Goal: Task Accomplishment & Management: Complete application form

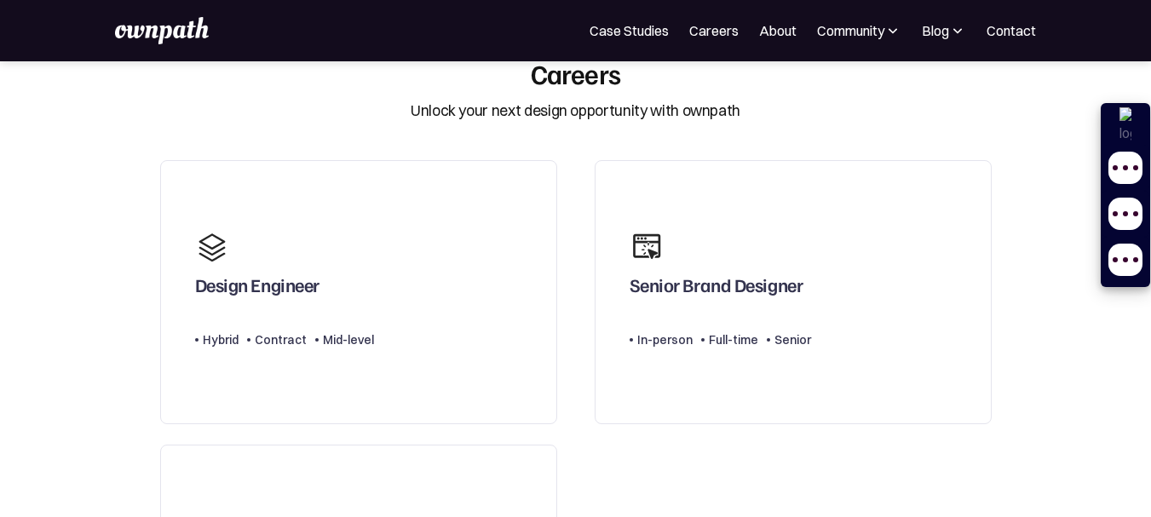
scroll to position [57, 0]
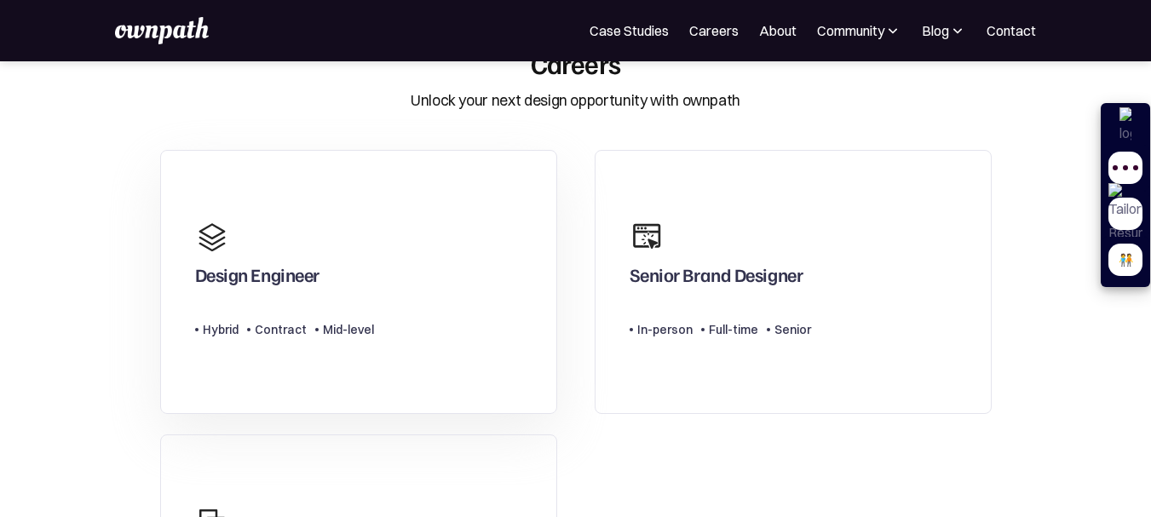
click at [275, 273] on div "Design Engineer" at bounding box center [257, 278] width 124 height 31
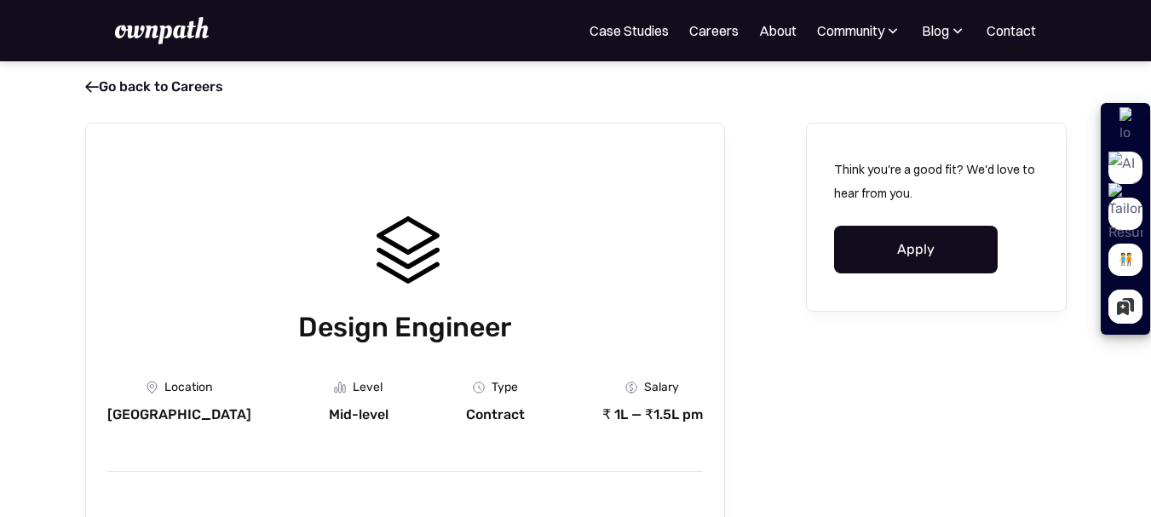
click at [872, 240] on link "Apply" at bounding box center [916, 250] width 164 height 48
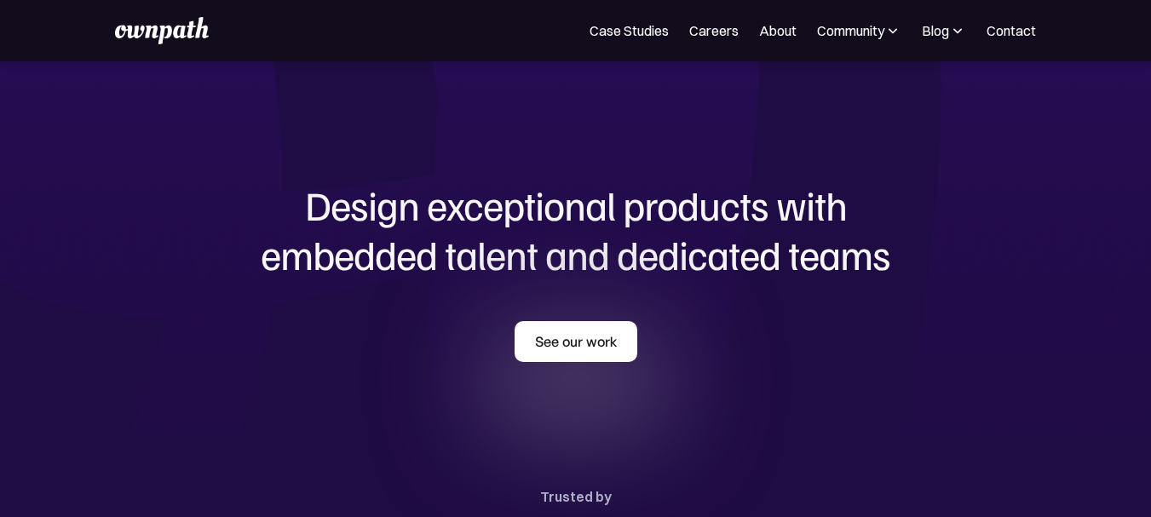
click at [564, 343] on link "See our work" at bounding box center [576, 341] width 123 height 41
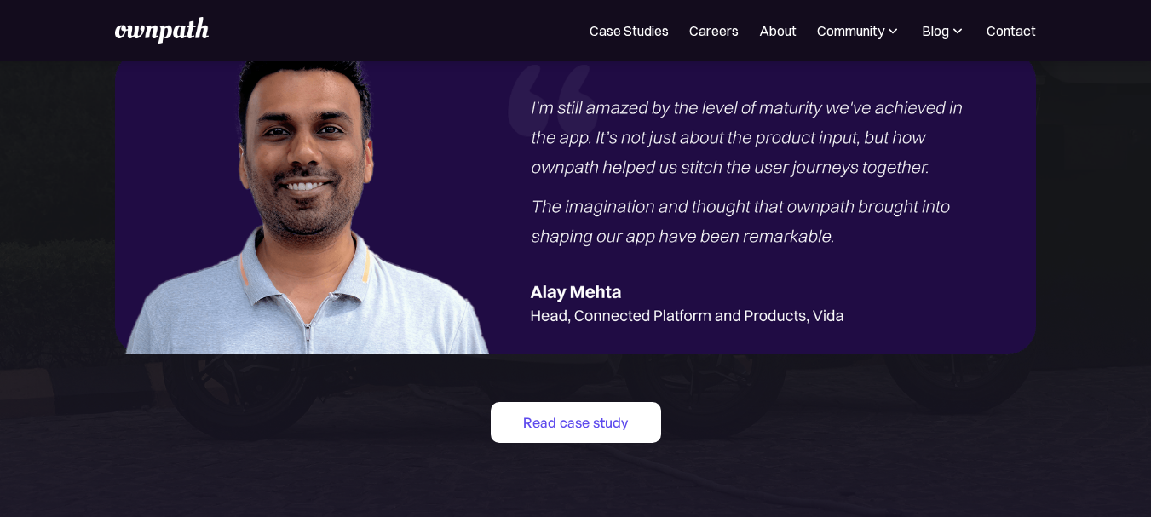
scroll to position [2016, 0]
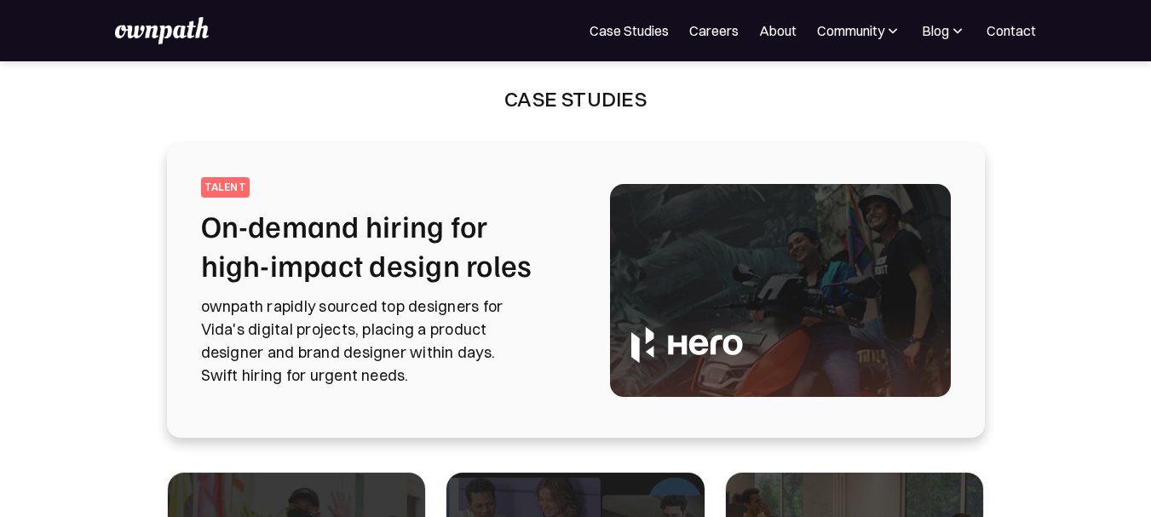
scroll to position [3, 0]
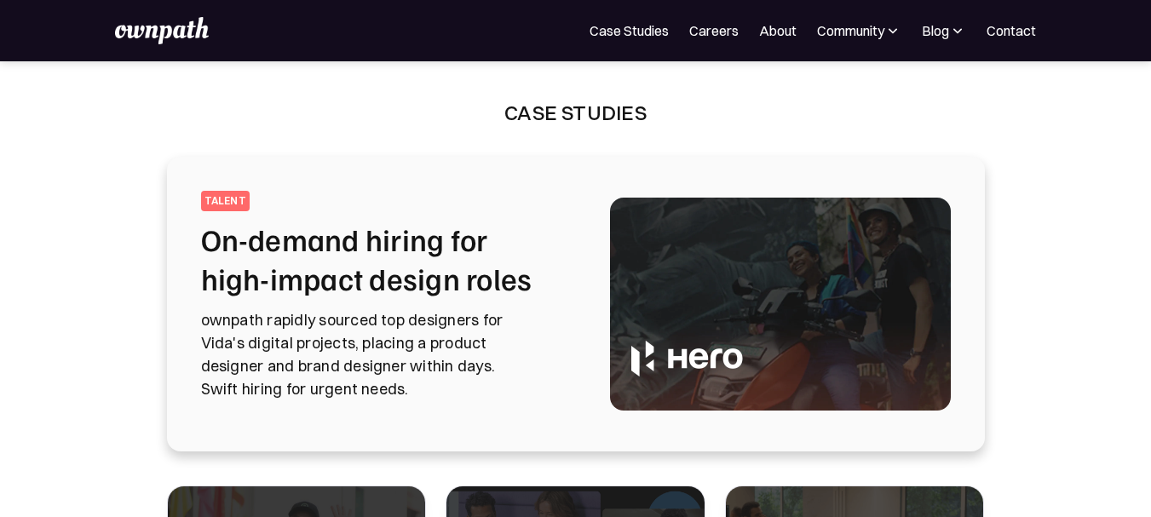
click at [440, 301] on div "talent On-demand hiring for high-impact design roles ownpath rapidly sourced to…" at bounding box center [385, 304] width 368 height 227
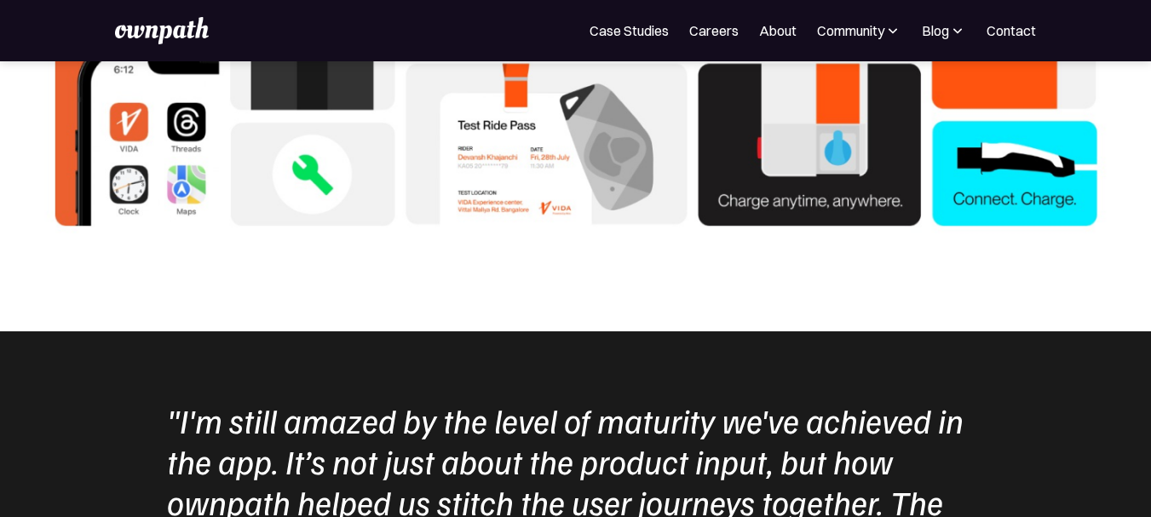
scroll to position [5003, 0]
